Goal: Communication & Community: Answer question/provide support

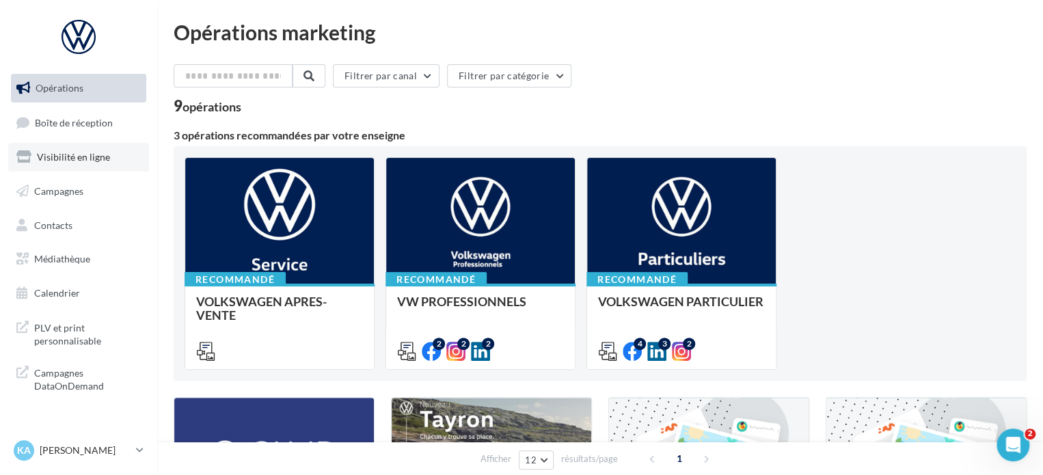
click at [68, 158] on span "Visibilité en ligne" at bounding box center [73, 157] width 73 height 12
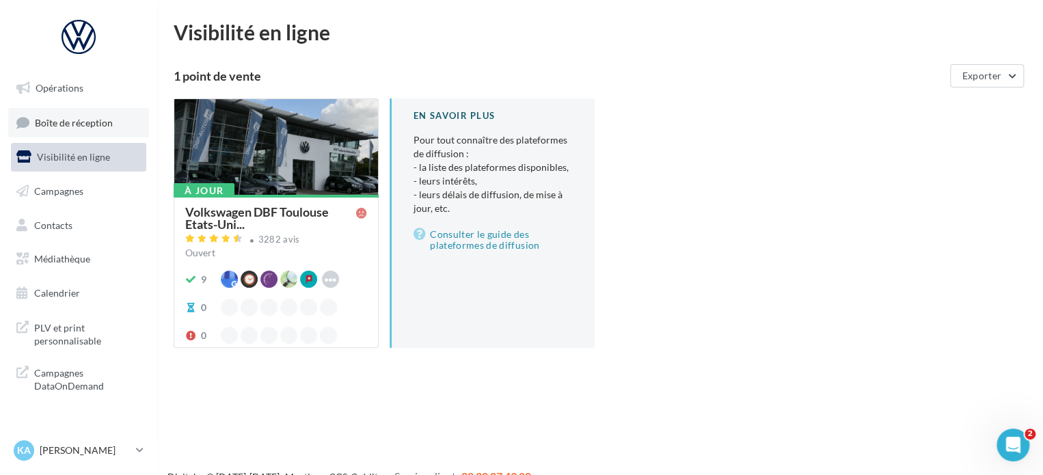
click at [79, 111] on link "Boîte de réception" at bounding box center [78, 122] width 141 height 29
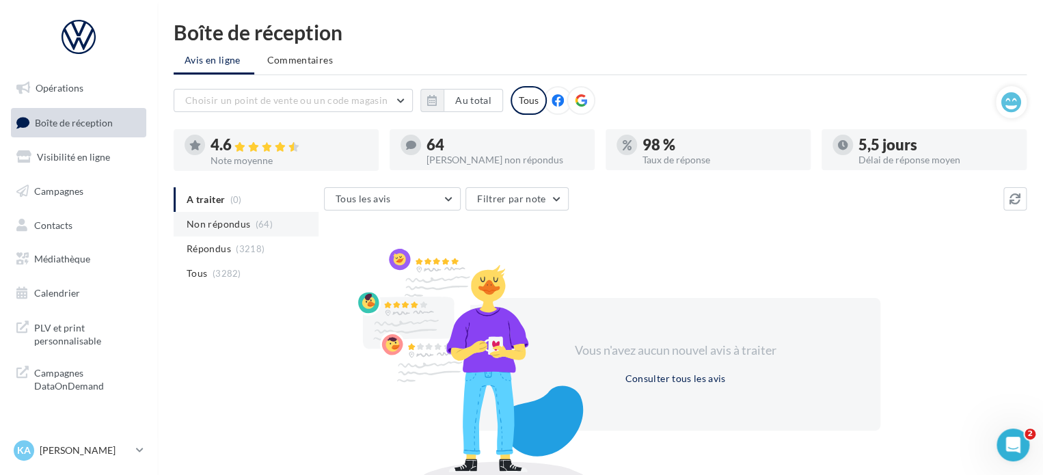
click at [219, 225] on span "Non répondus" at bounding box center [219, 224] width 64 height 14
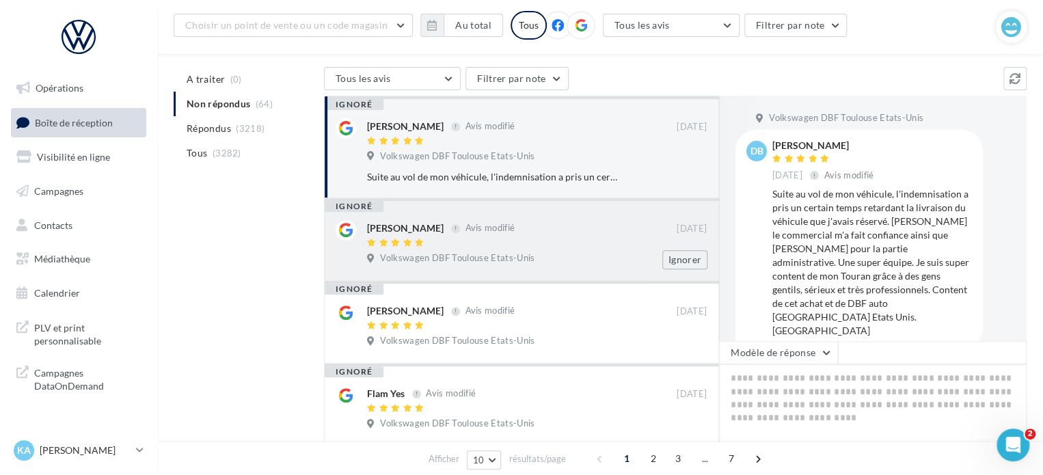
scroll to position [137, 0]
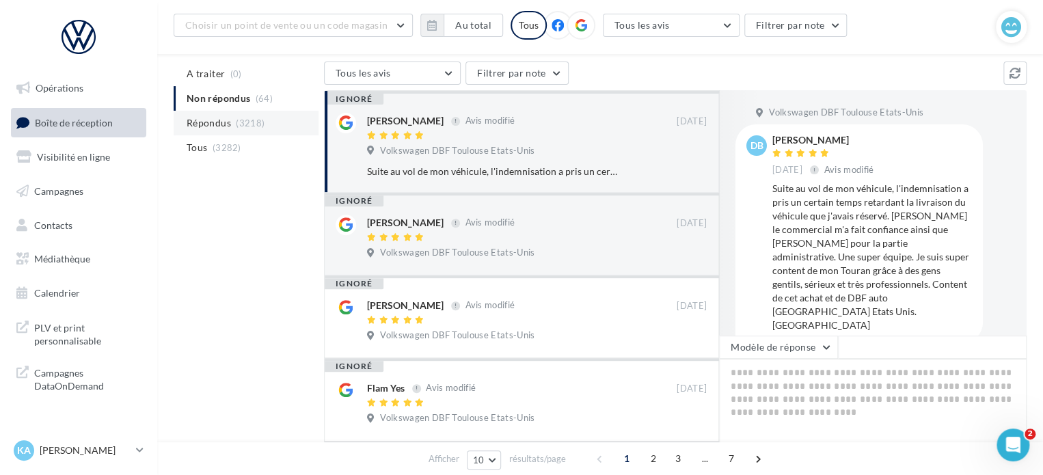
click at [221, 111] on li "Répondus (3218)" at bounding box center [246, 123] width 145 height 25
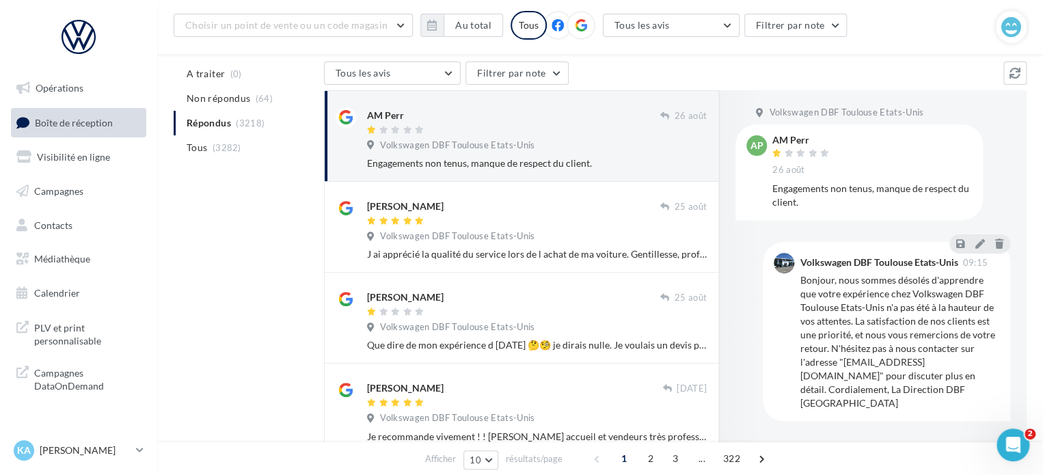
click at [635, 150] on div "Volkswagen DBF Toulouse Etats-Unis" at bounding box center [537, 146] width 340 height 15
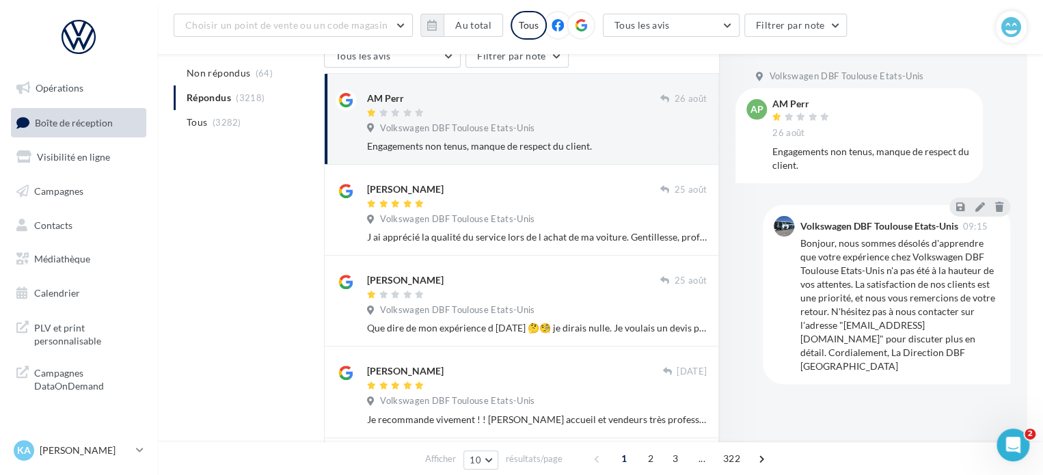
scroll to position [0, 0]
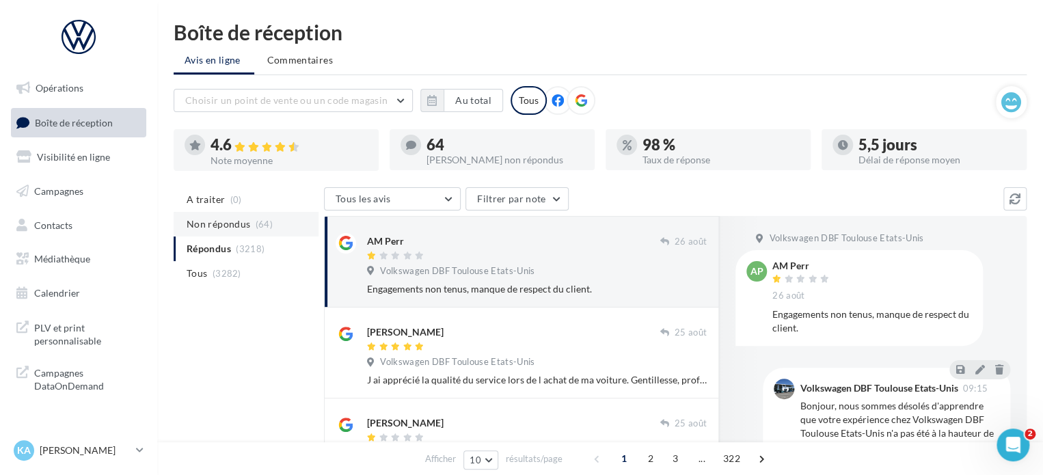
click at [234, 225] on span "Non répondus" at bounding box center [219, 224] width 64 height 14
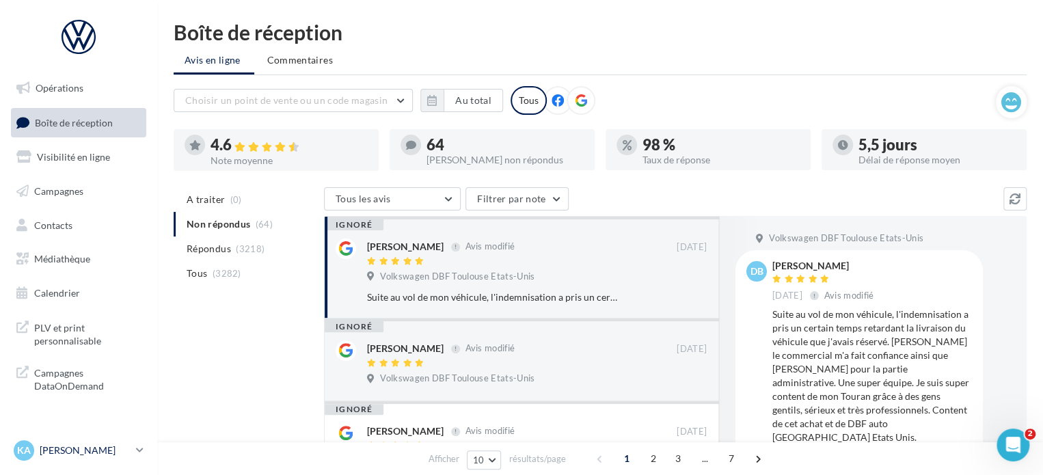
click at [134, 452] on link "KA Kevin AROULE vw-kear-31201" at bounding box center [78, 450] width 135 height 26
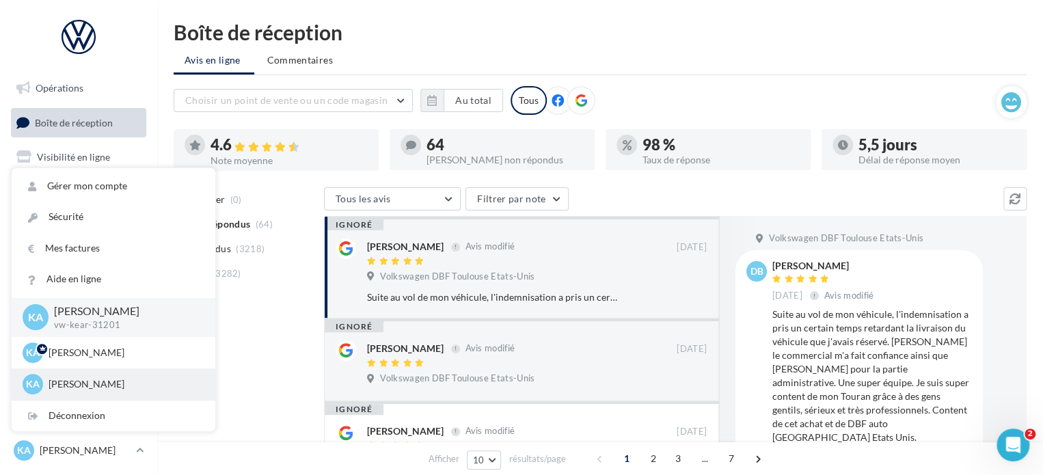
click at [95, 374] on div "KA Kevin AROULE vw-kear-31100" at bounding box center [114, 384] width 182 height 20
